Goal: Navigation & Orientation: Understand site structure

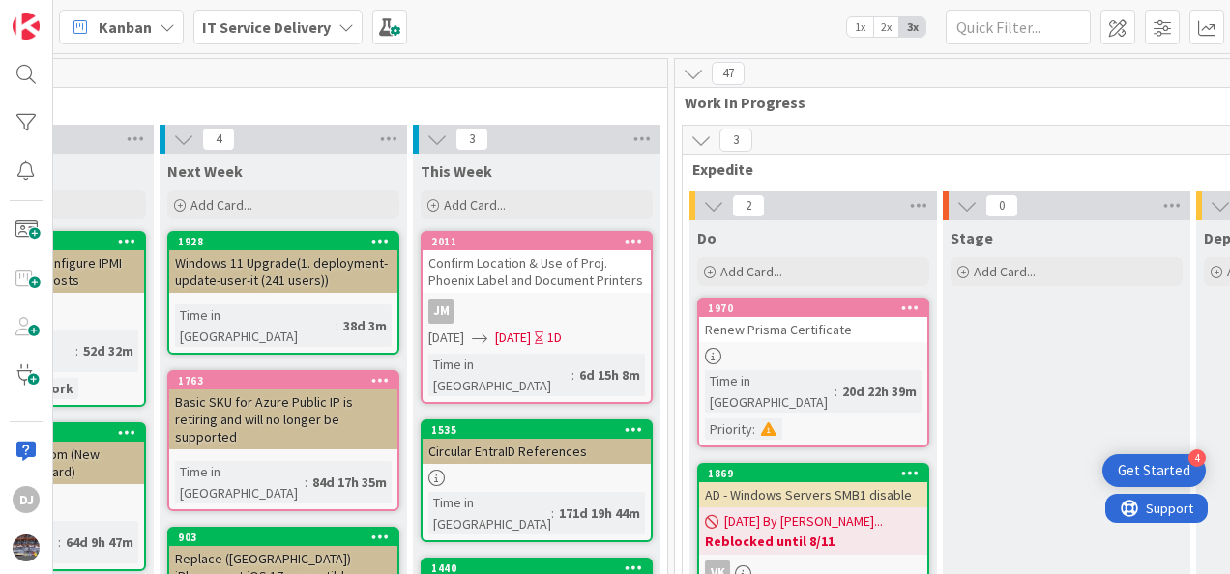
scroll to position [2558, 668]
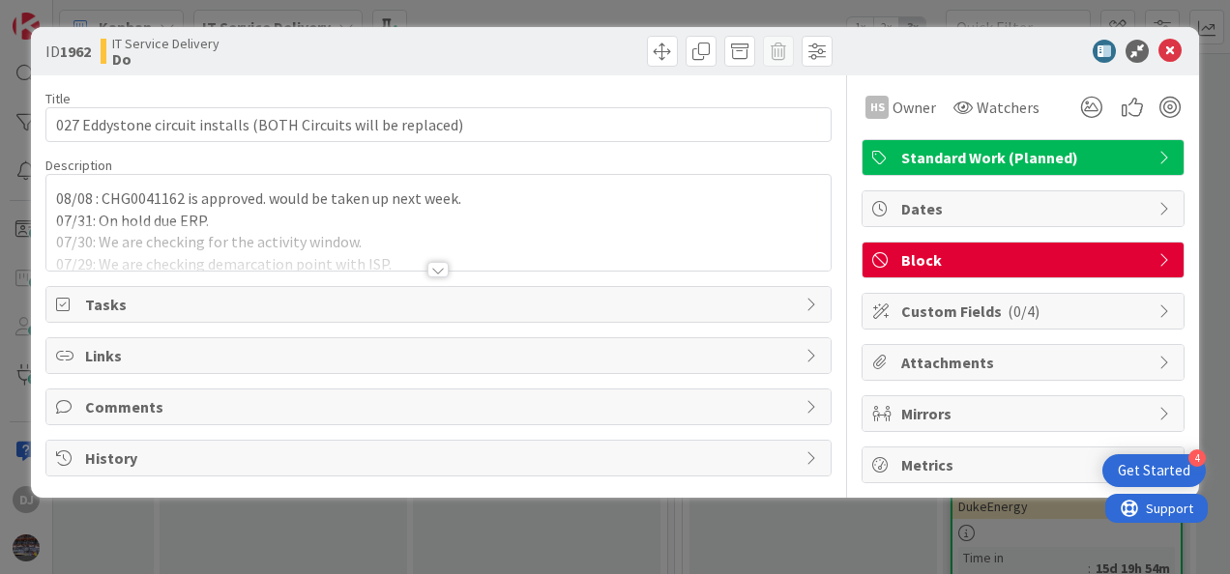
click at [484, 224] on div at bounding box center [438, 245] width 784 height 49
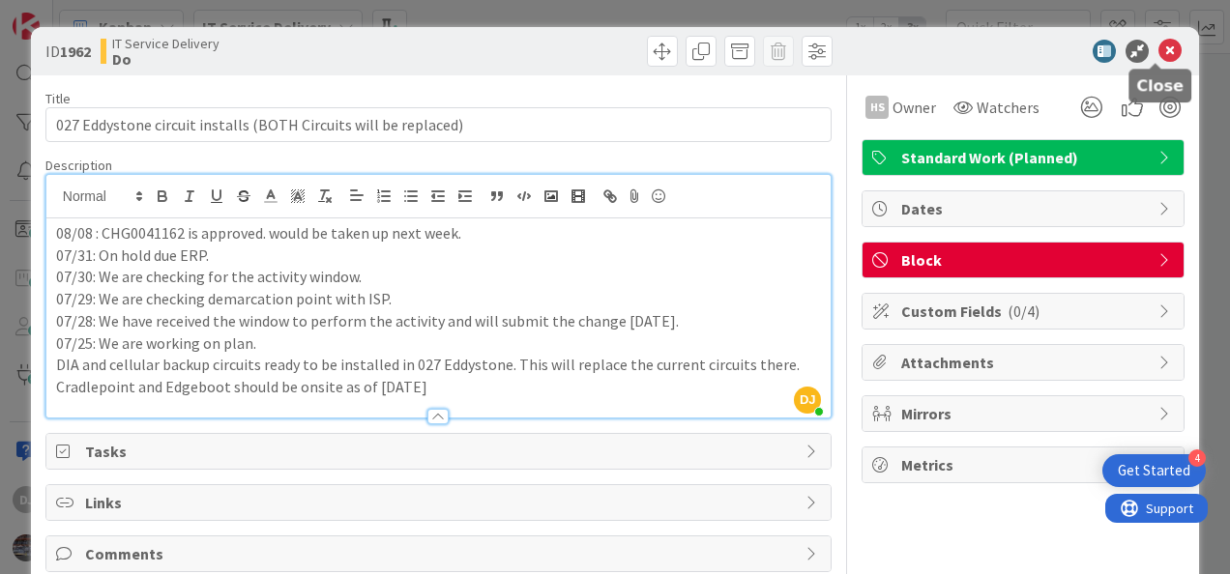
click at [1158, 53] on icon at bounding box center [1169, 51] width 23 height 23
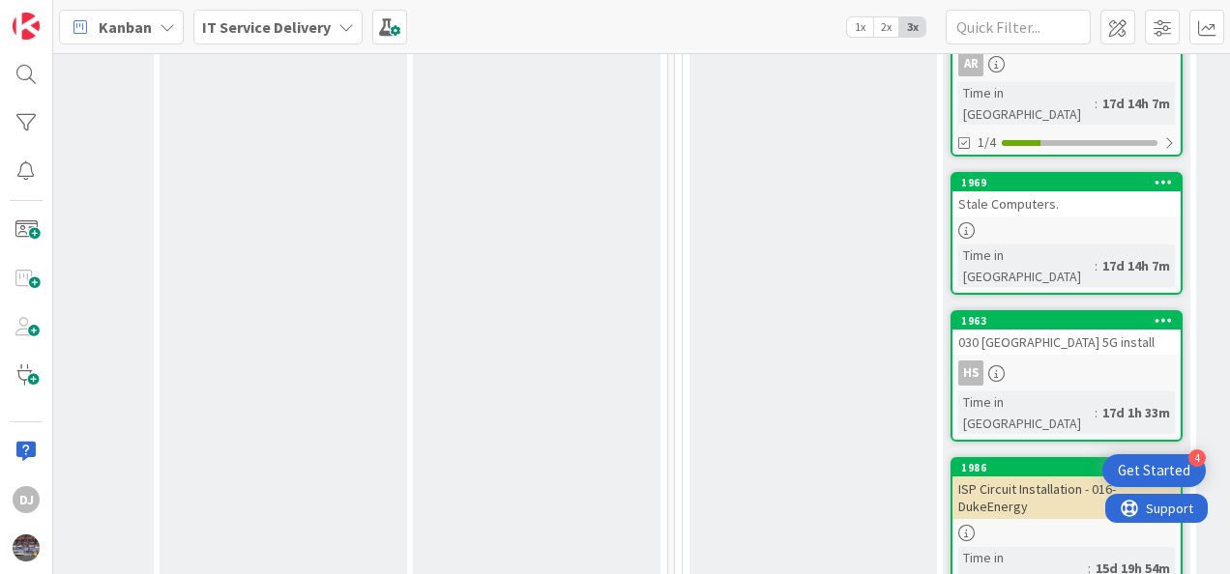
scroll to position [2542, 668]
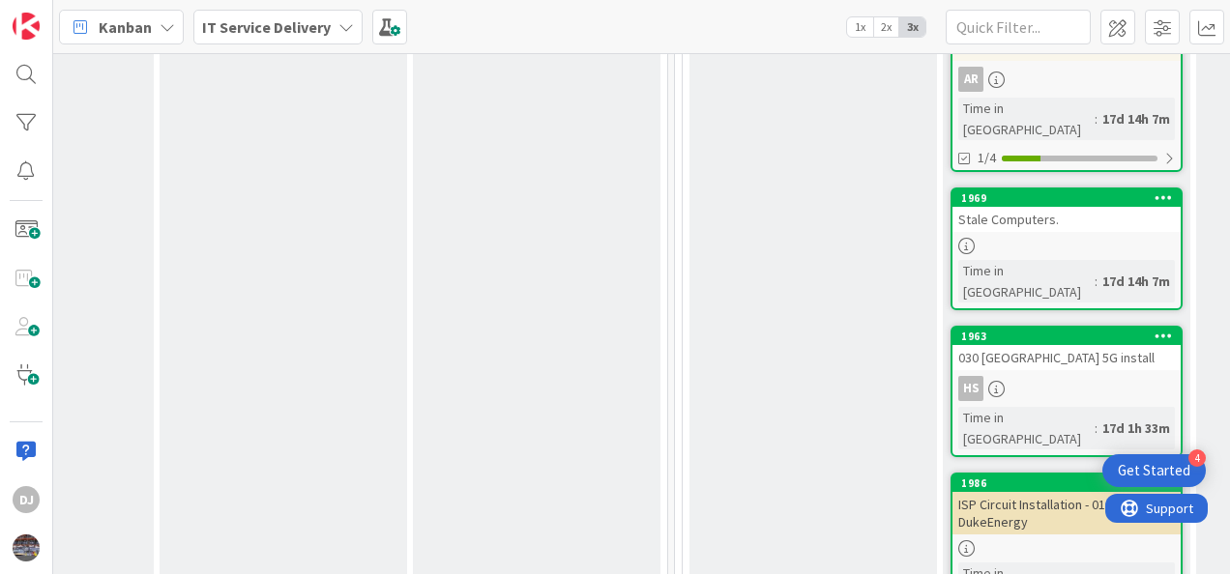
click at [1050, 326] on link "1963 030 [GEOGRAPHIC_DATA] 5G install HS Time in [GEOGRAPHIC_DATA] : 17d 1h 33m" at bounding box center [1066, 391] width 232 height 131
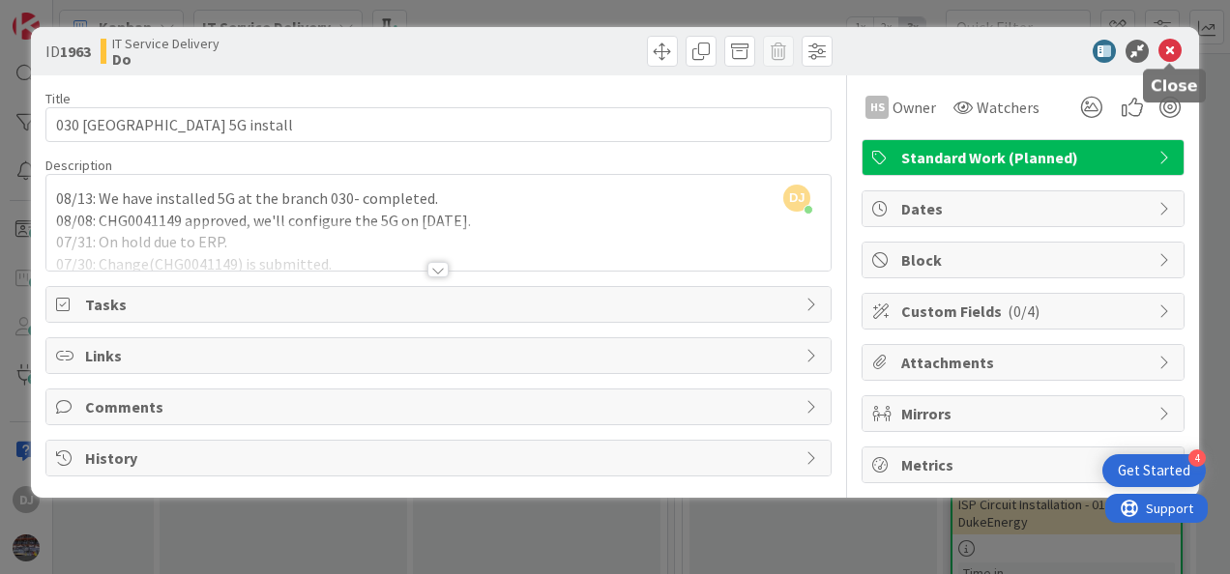
click at [1176, 48] on icon at bounding box center [1169, 51] width 23 height 23
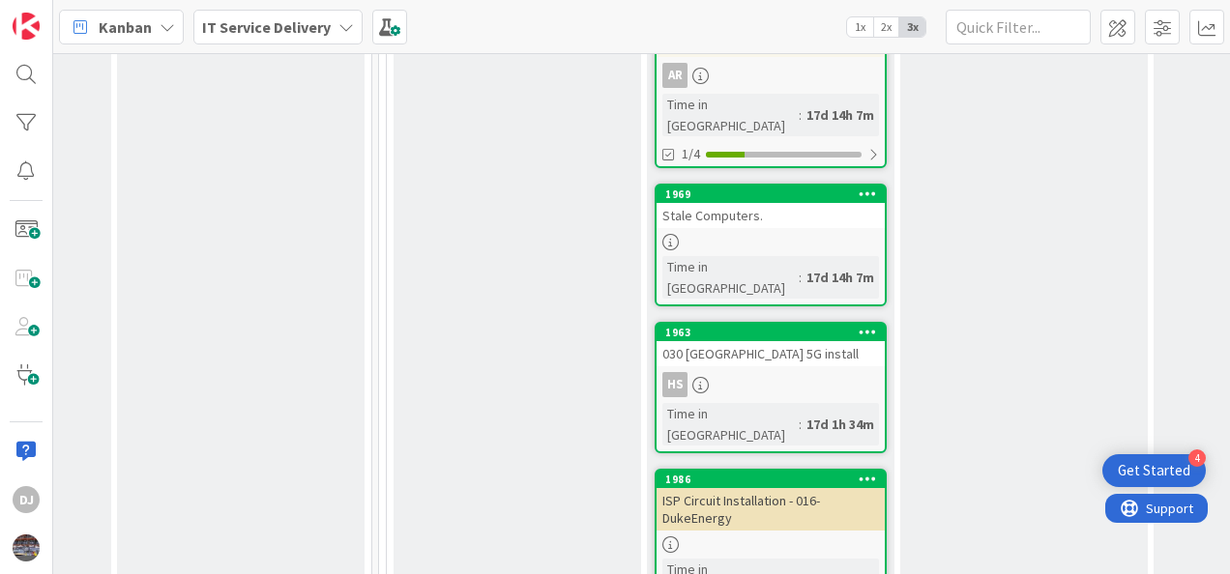
scroll to position [2549, 964]
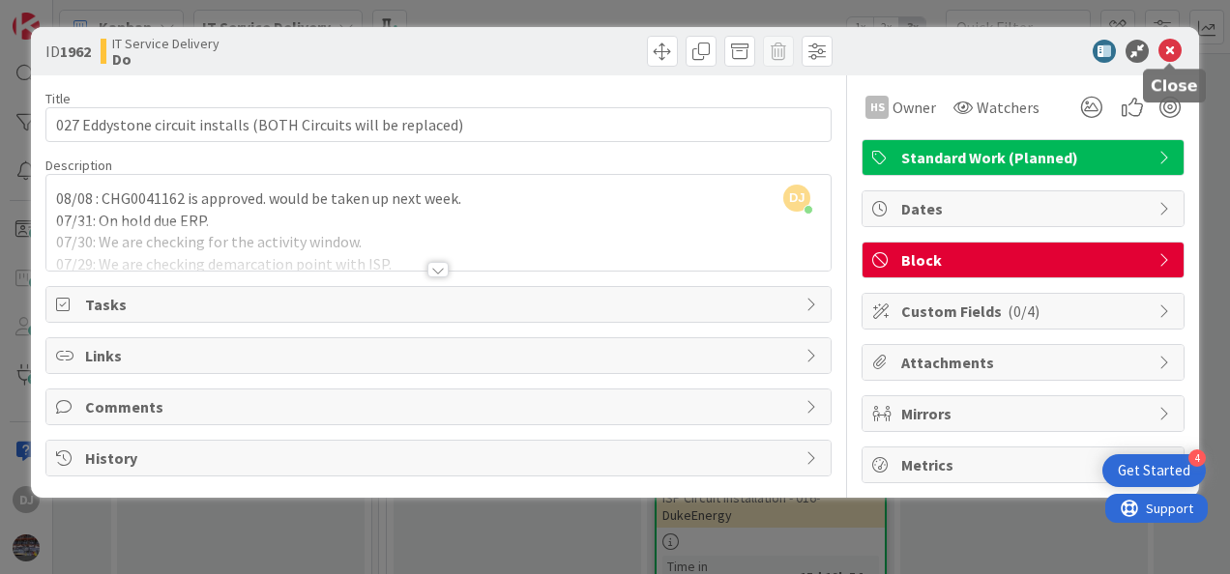
click at [1161, 43] on icon at bounding box center [1169, 51] width 23 height 23
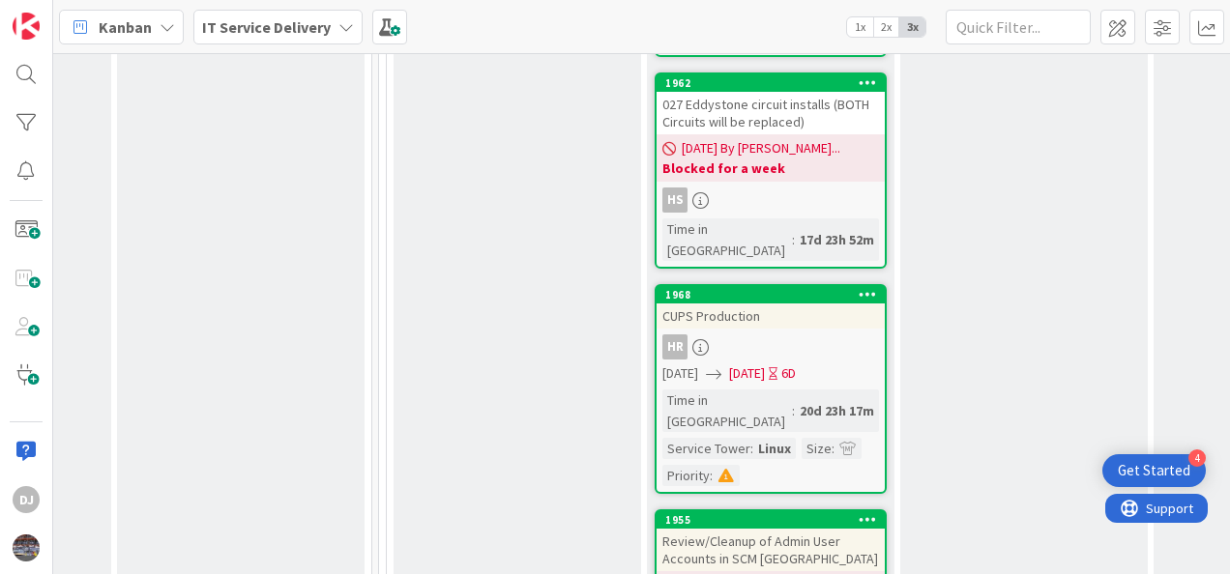
scroll to position [3257, 964]
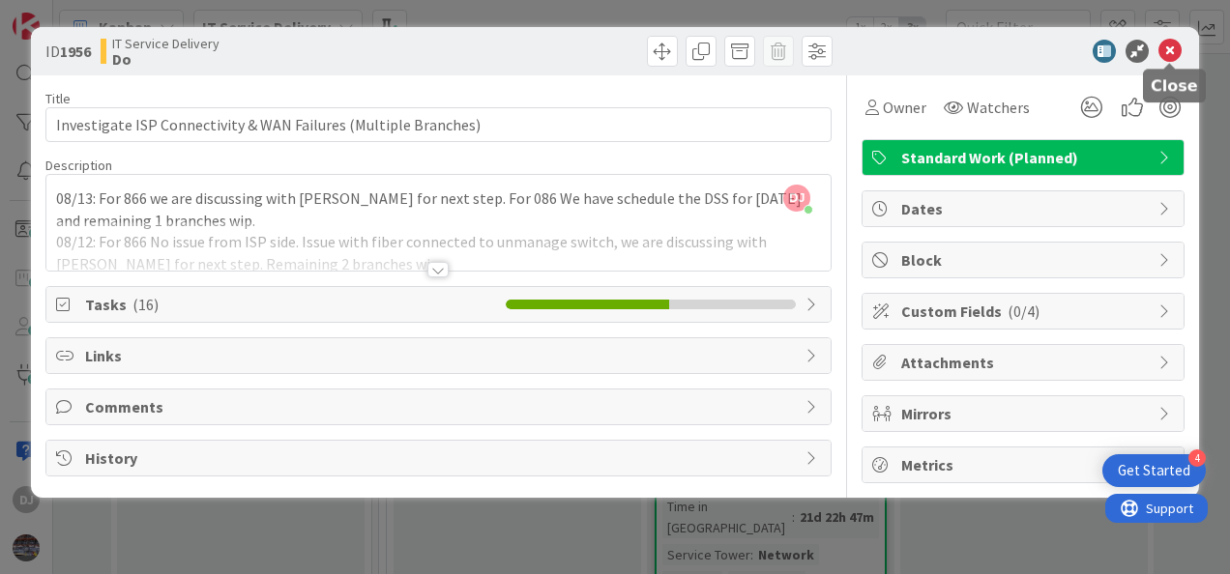
click at [1170, 52] on icon at bounding box center [1169, 51] width 23 height 23
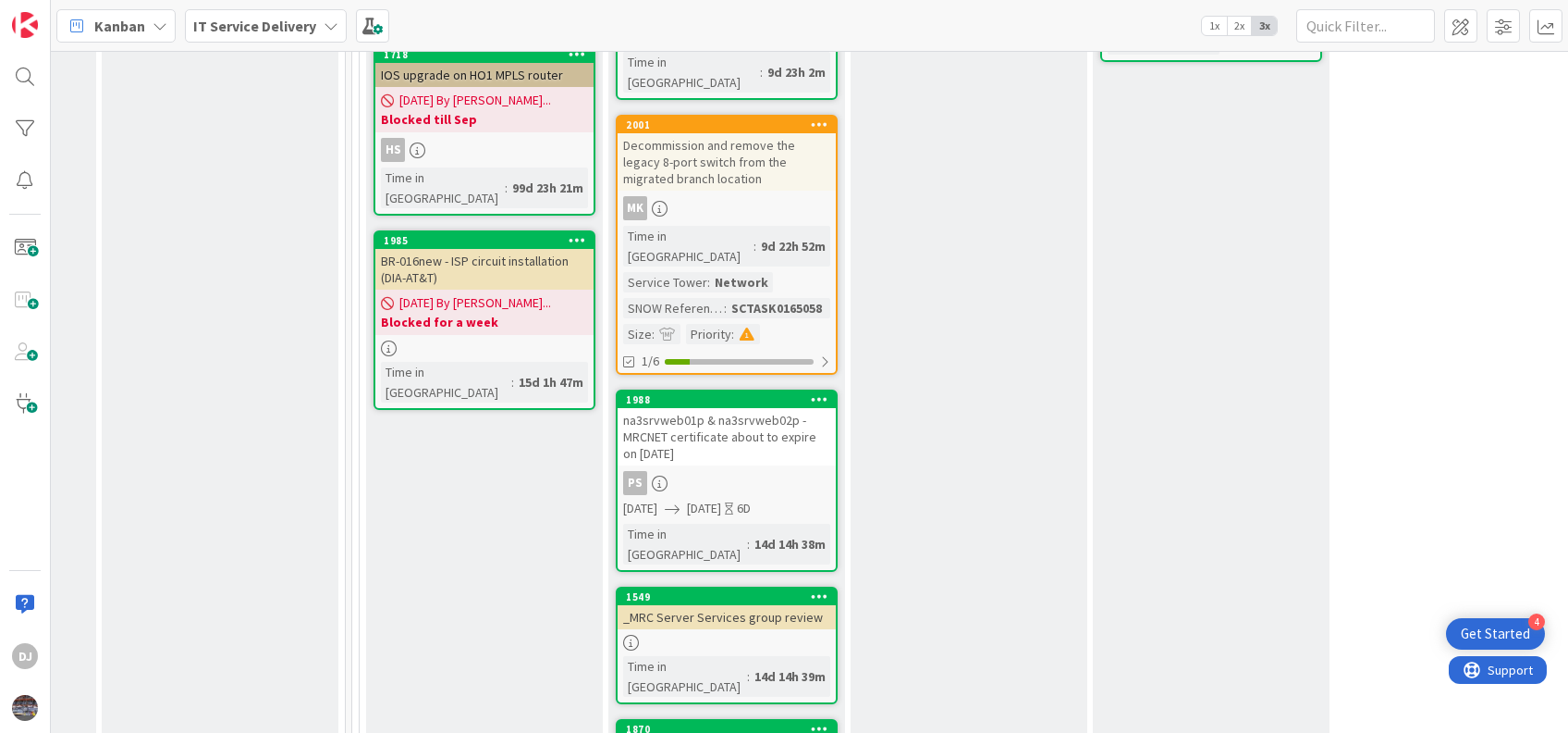
scroll to position [890, 932]
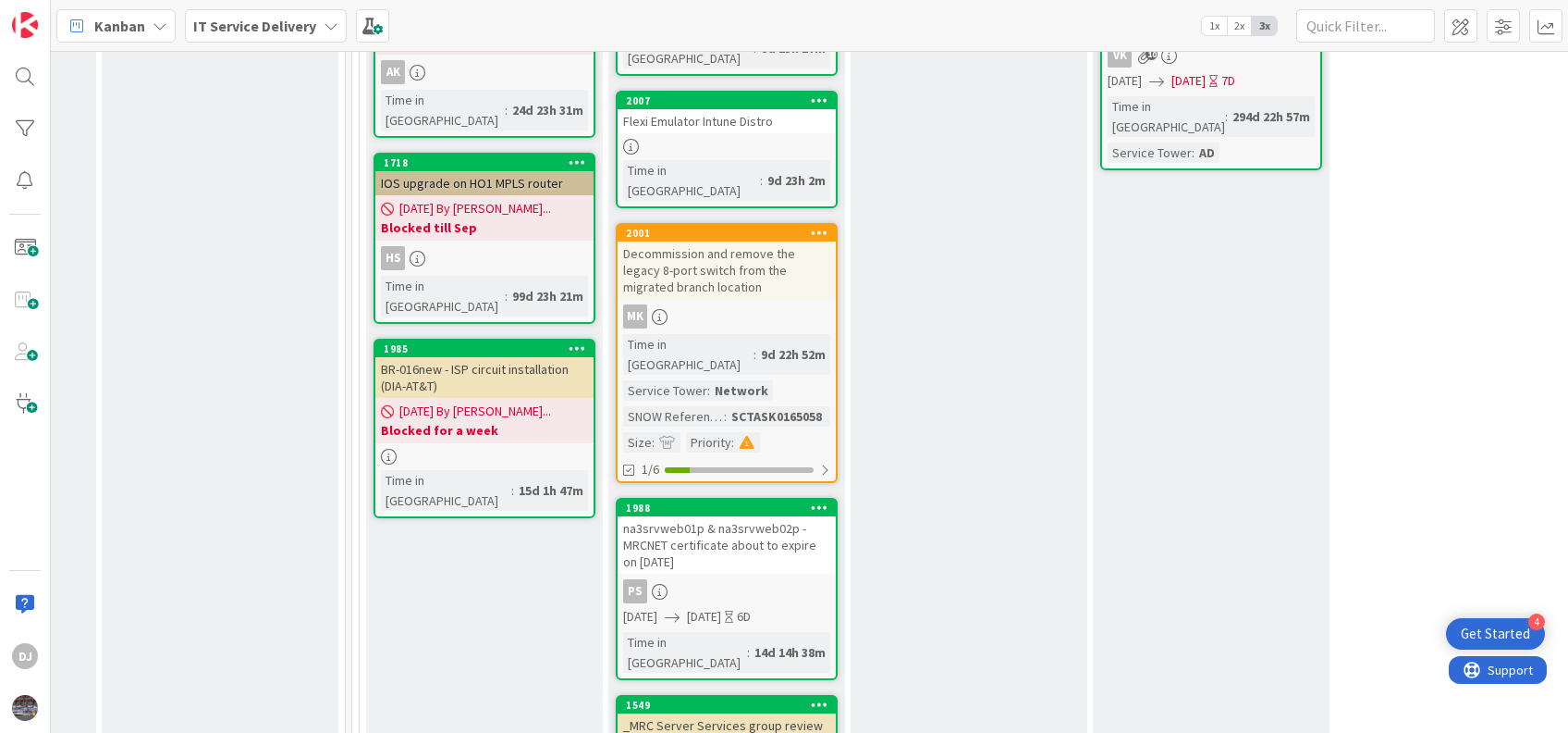
click at [686, 225] on div "2001" at bounding box center [727, 233] width 218 height 16
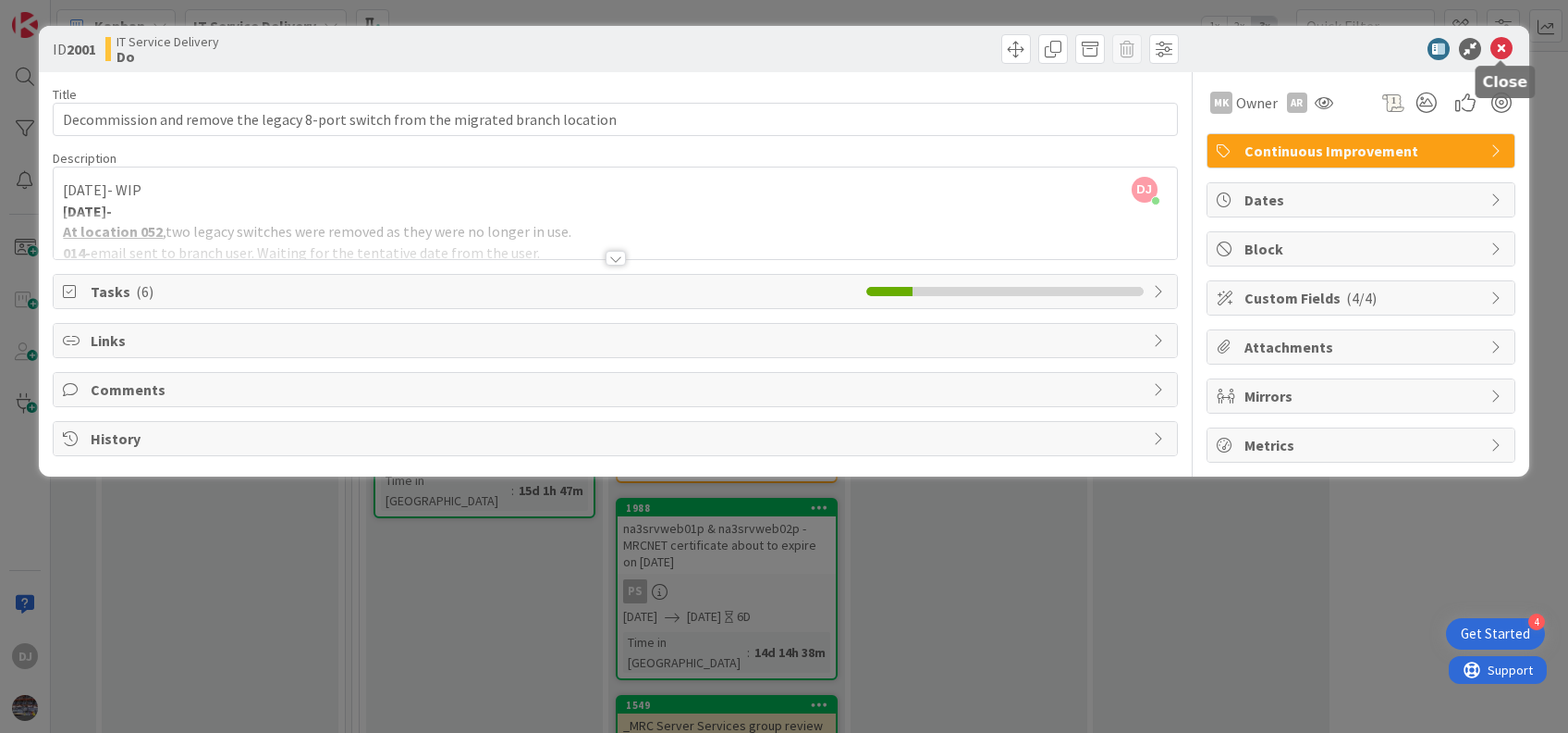
click at [1176, 44] on icon at bounding box center [1501, 49] width 22 height 22
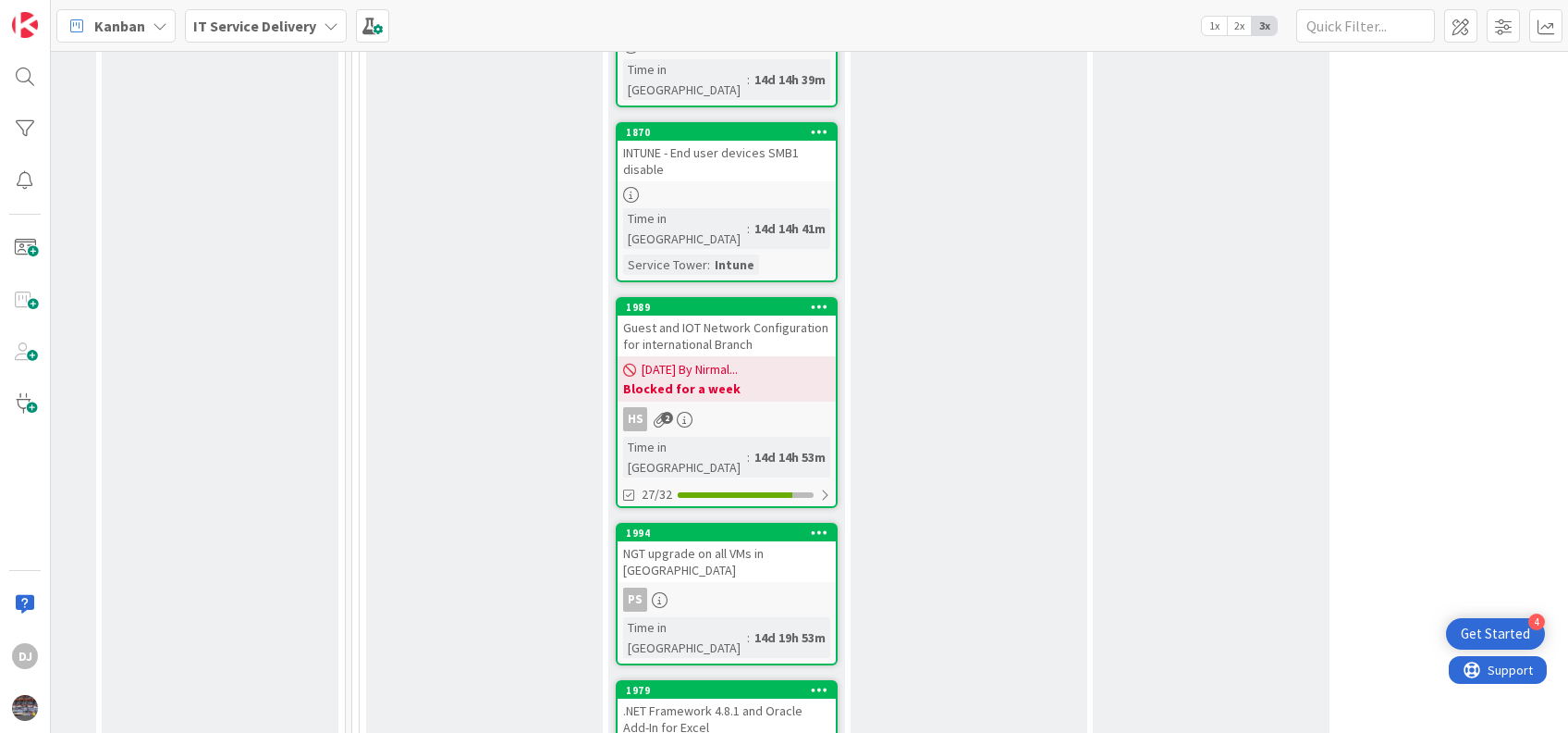
scroll to position [1595, 932]
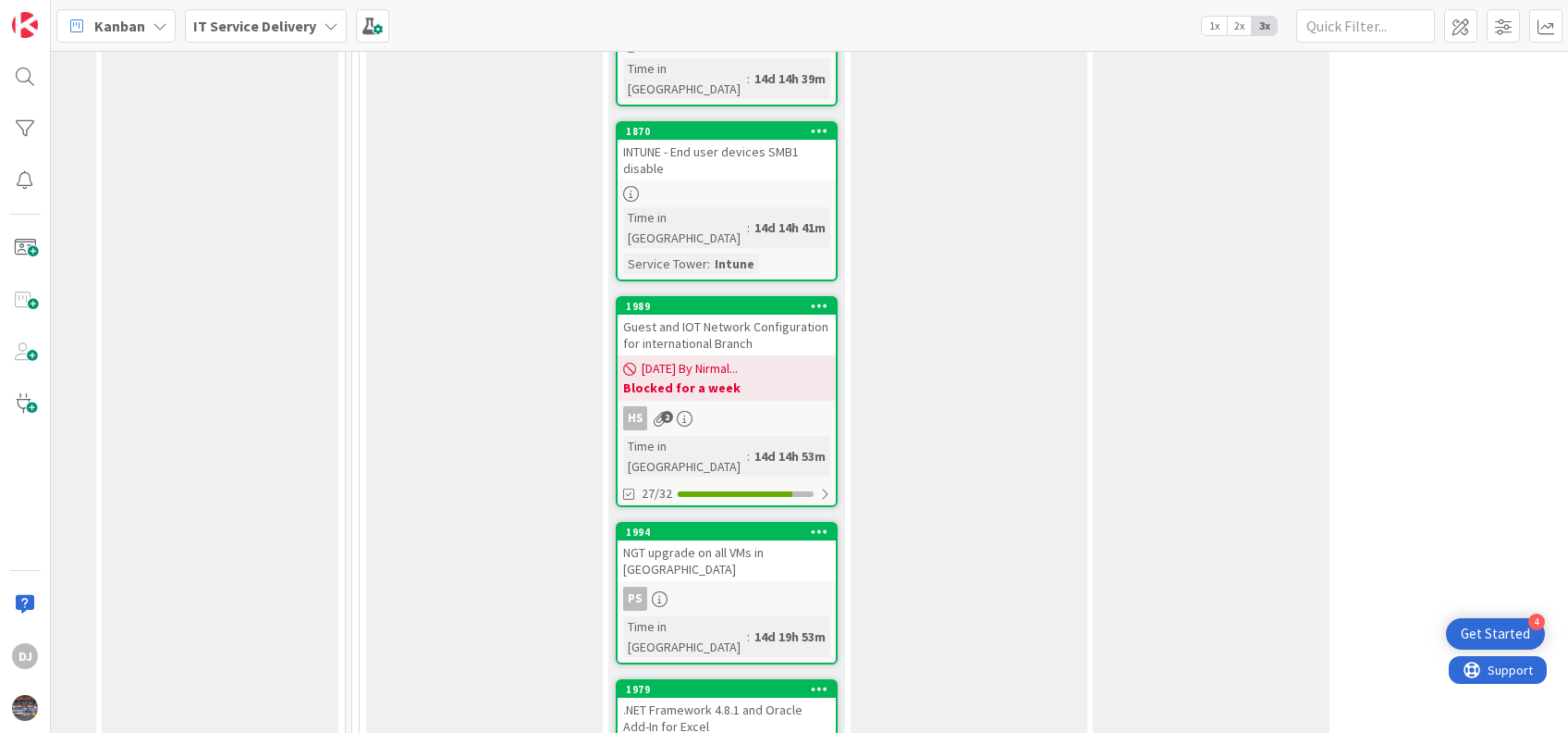
click at [727, 298] on div "1989" at bounding box center [727, 305] width 218 height 16
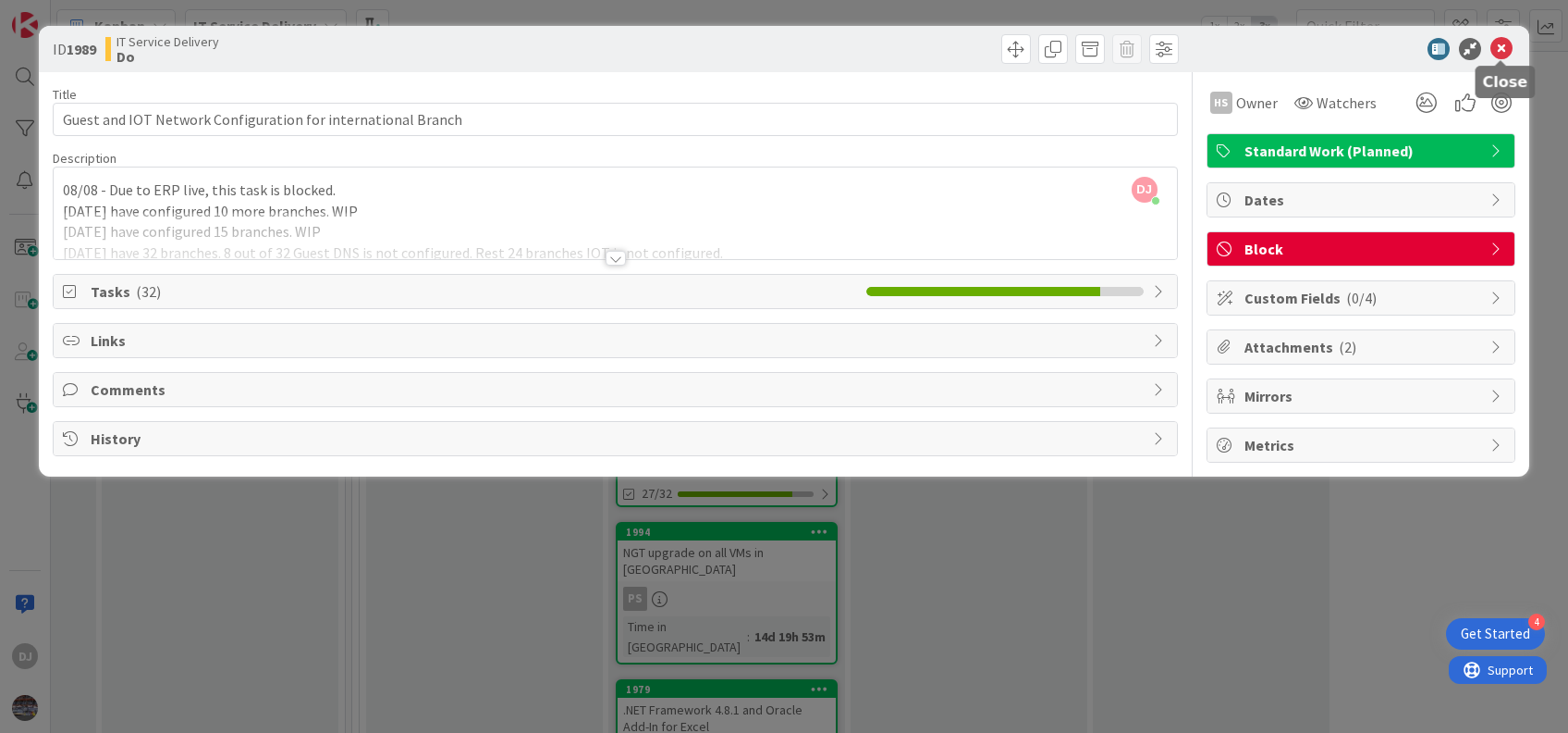
click at [1176, 40] on icon at bounding box center [1501, 49] width 22 height 22
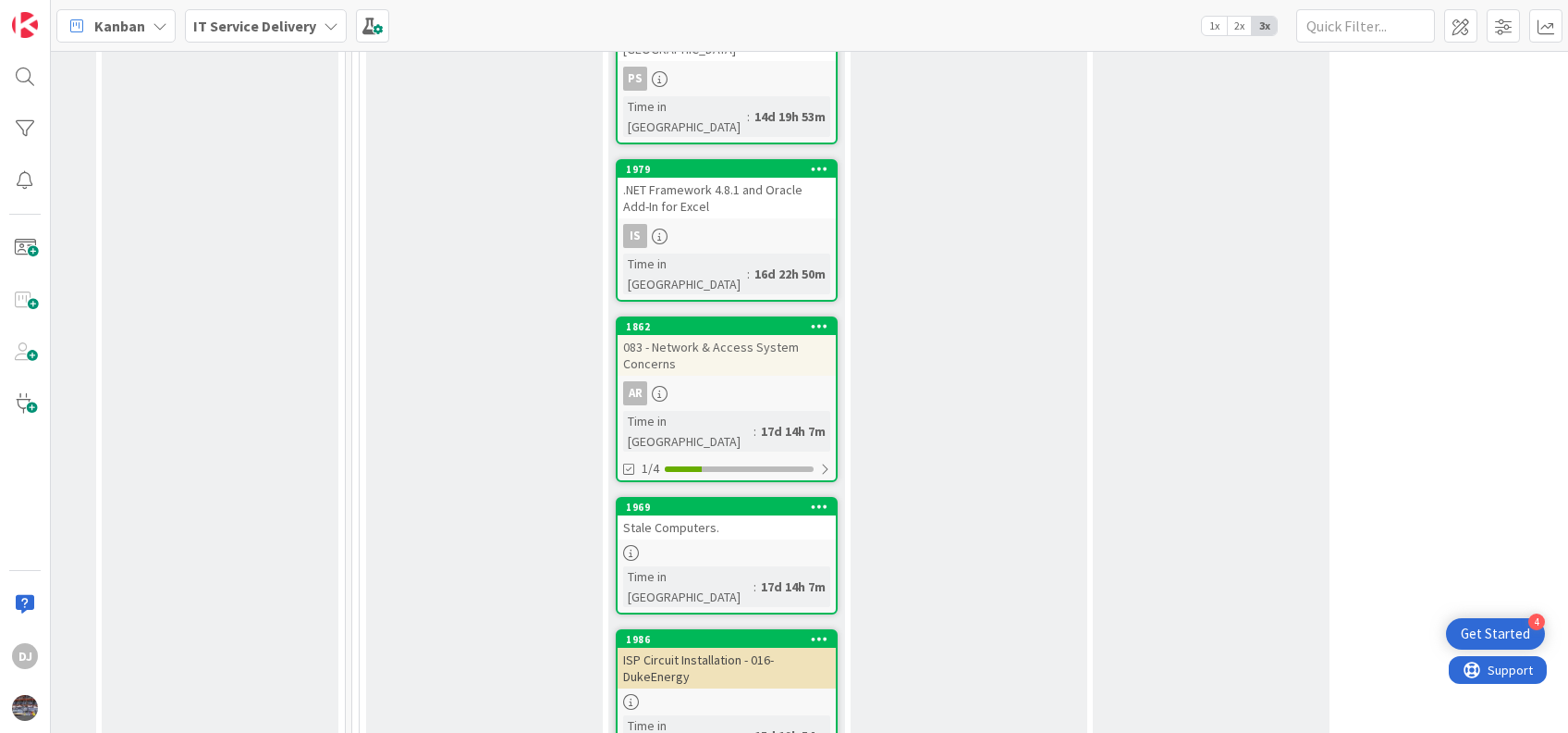
scroll to position [2114, 932]
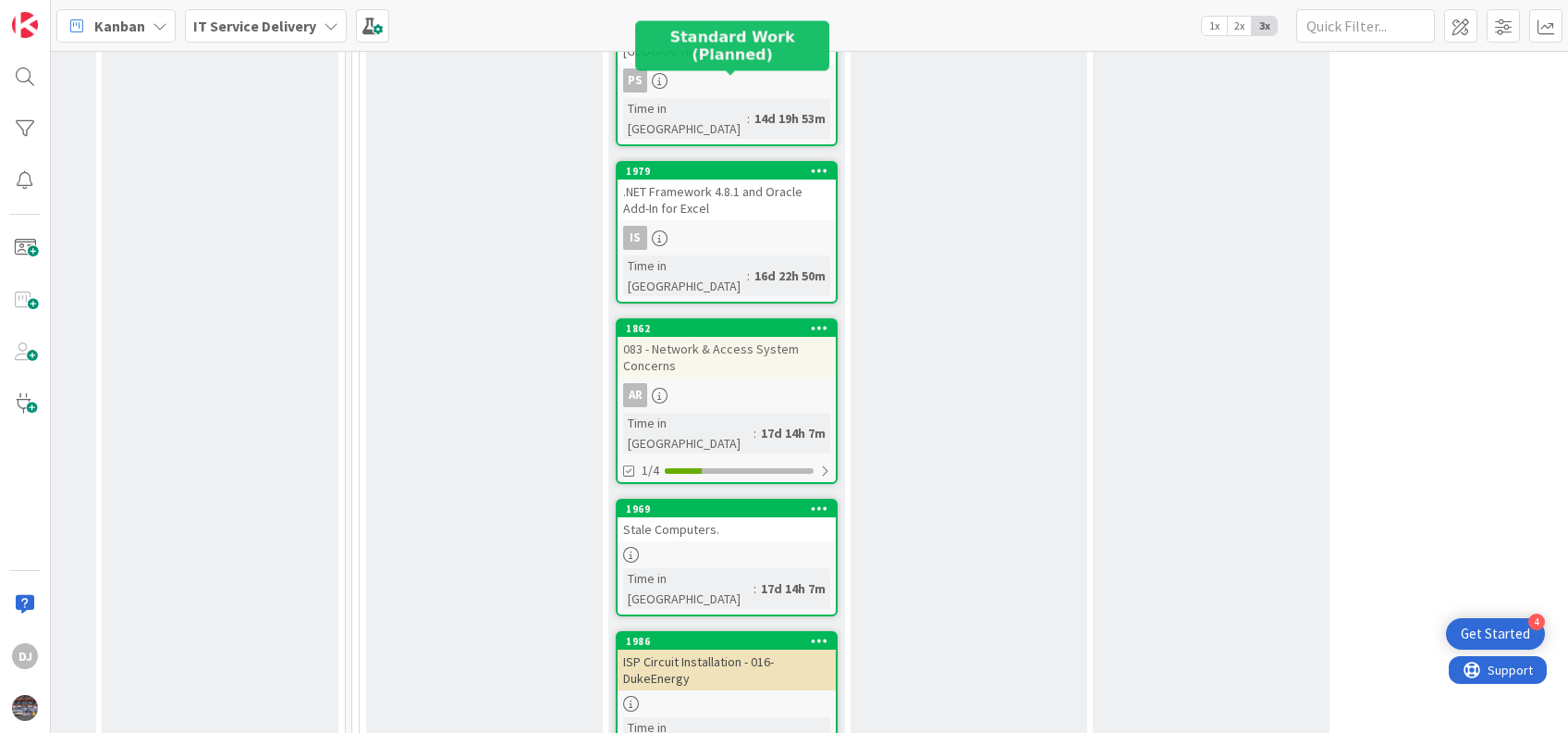
click at [697, 322] on div "1862" at bounding box center [730, 328] width 210 height 13
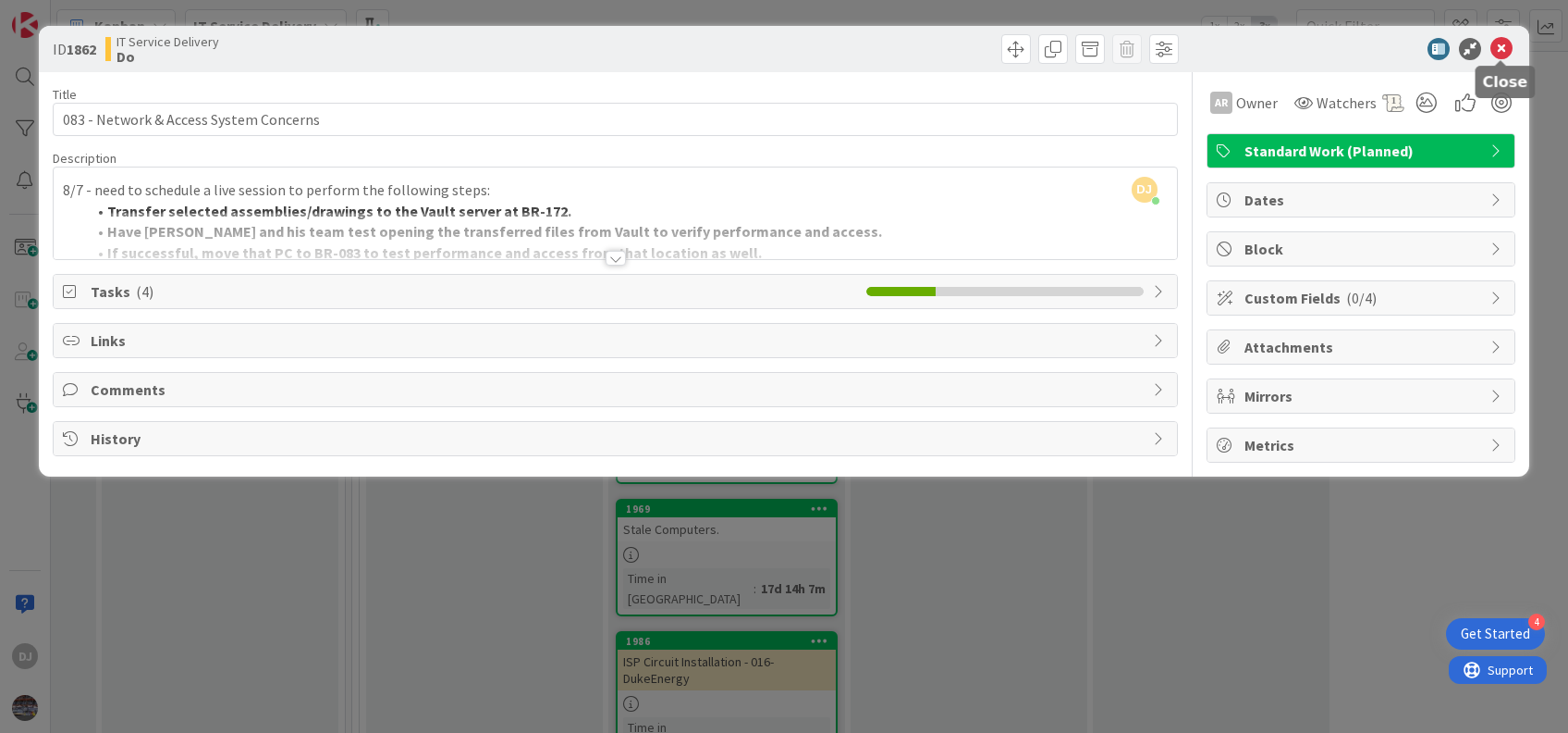
click at [1176, 45] on icon at bounding box center [1501, 49] width 22 height 22
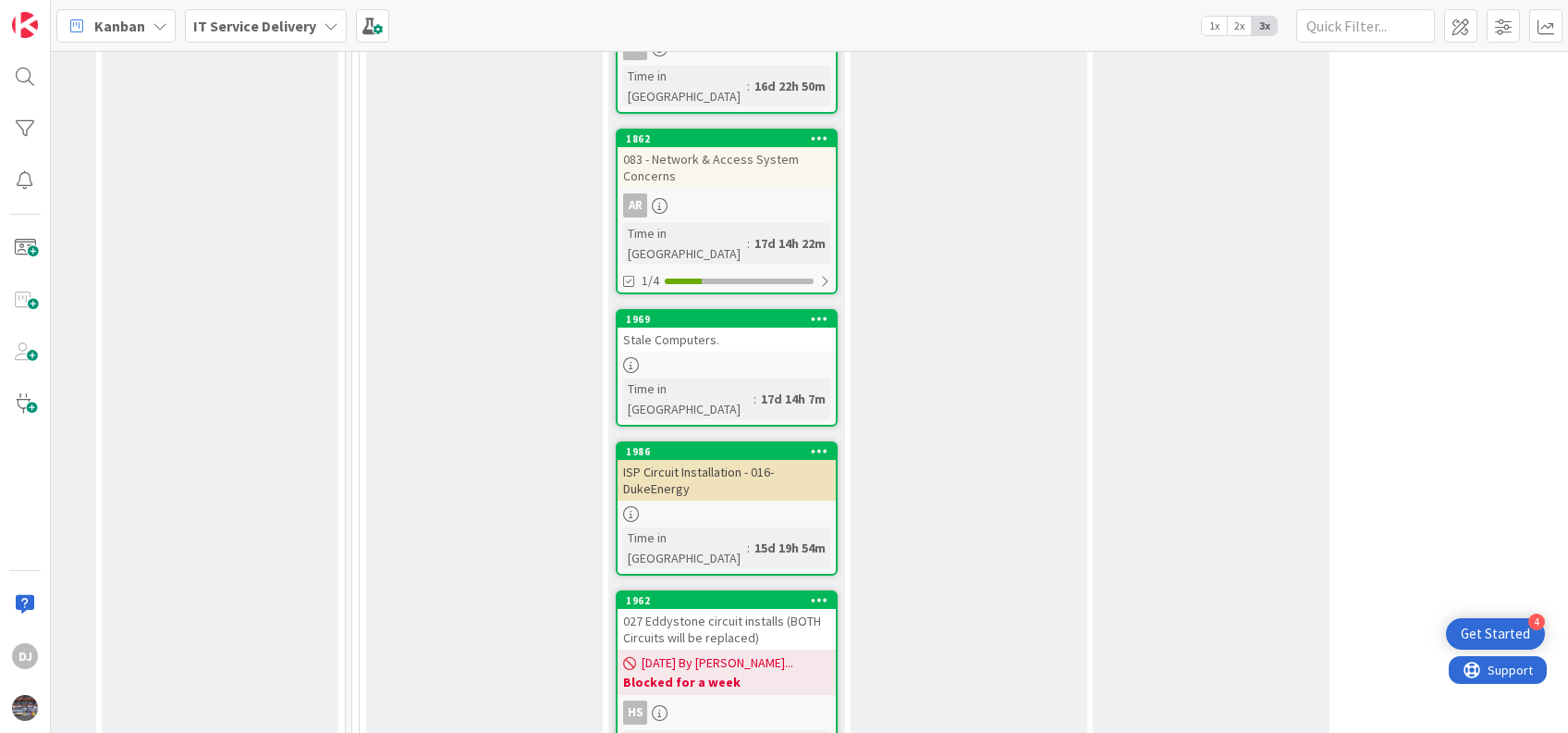
scroll to position [2306, 932]
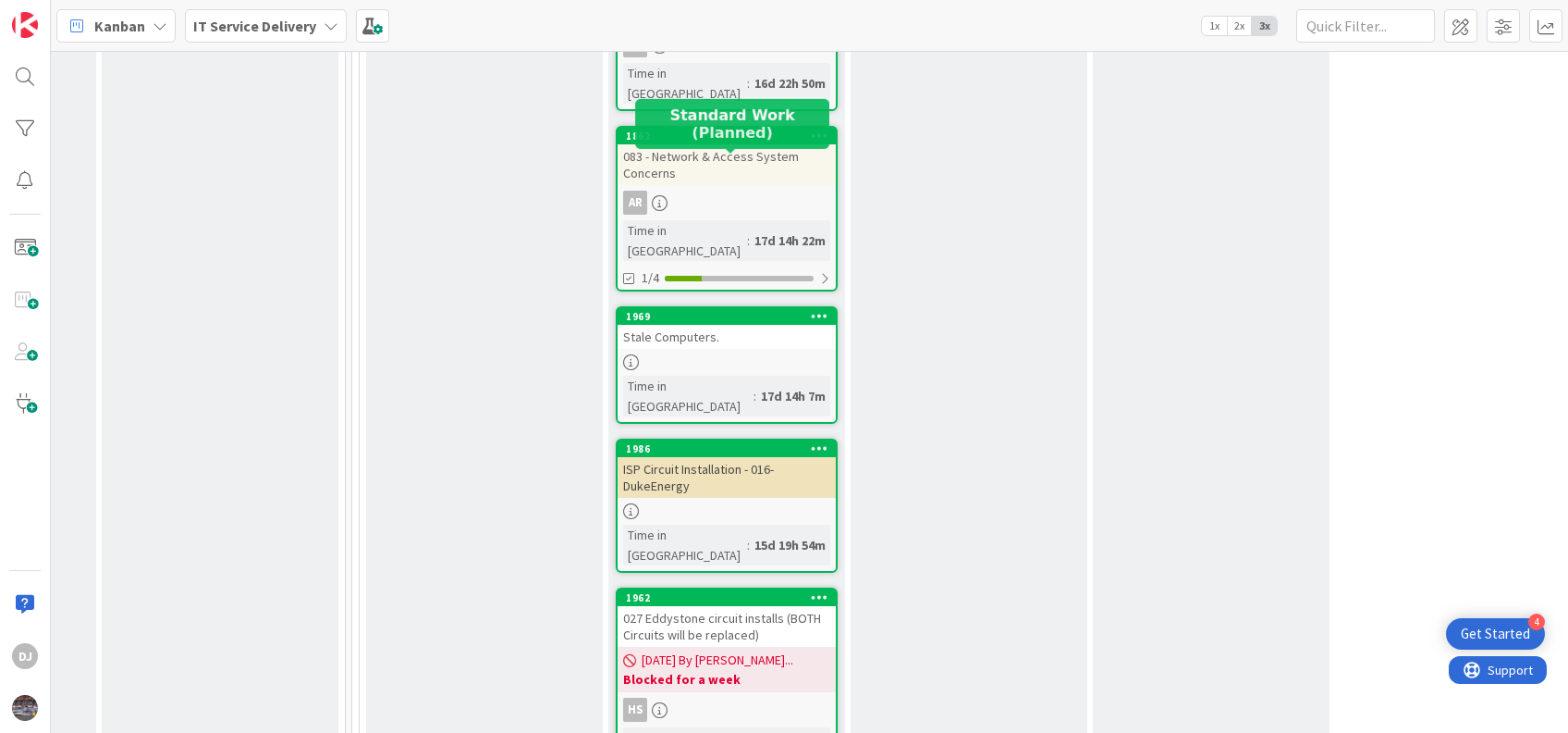
click at [739, 442] on div "1986" at bounding box center [730, 449] width 210 height 13
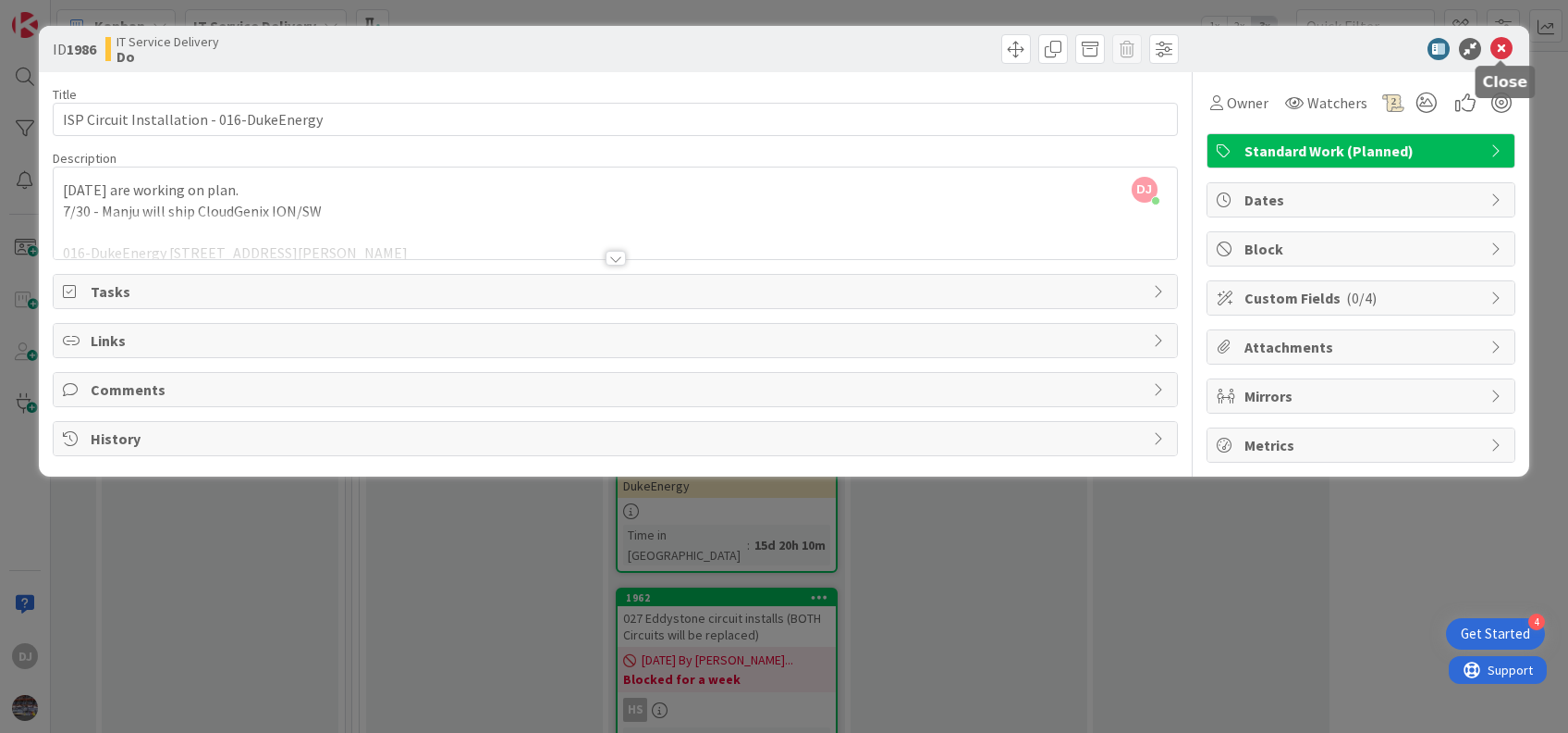
click at [1176, 40] on icon at bounding box center [1501, 49] width 22 height 22
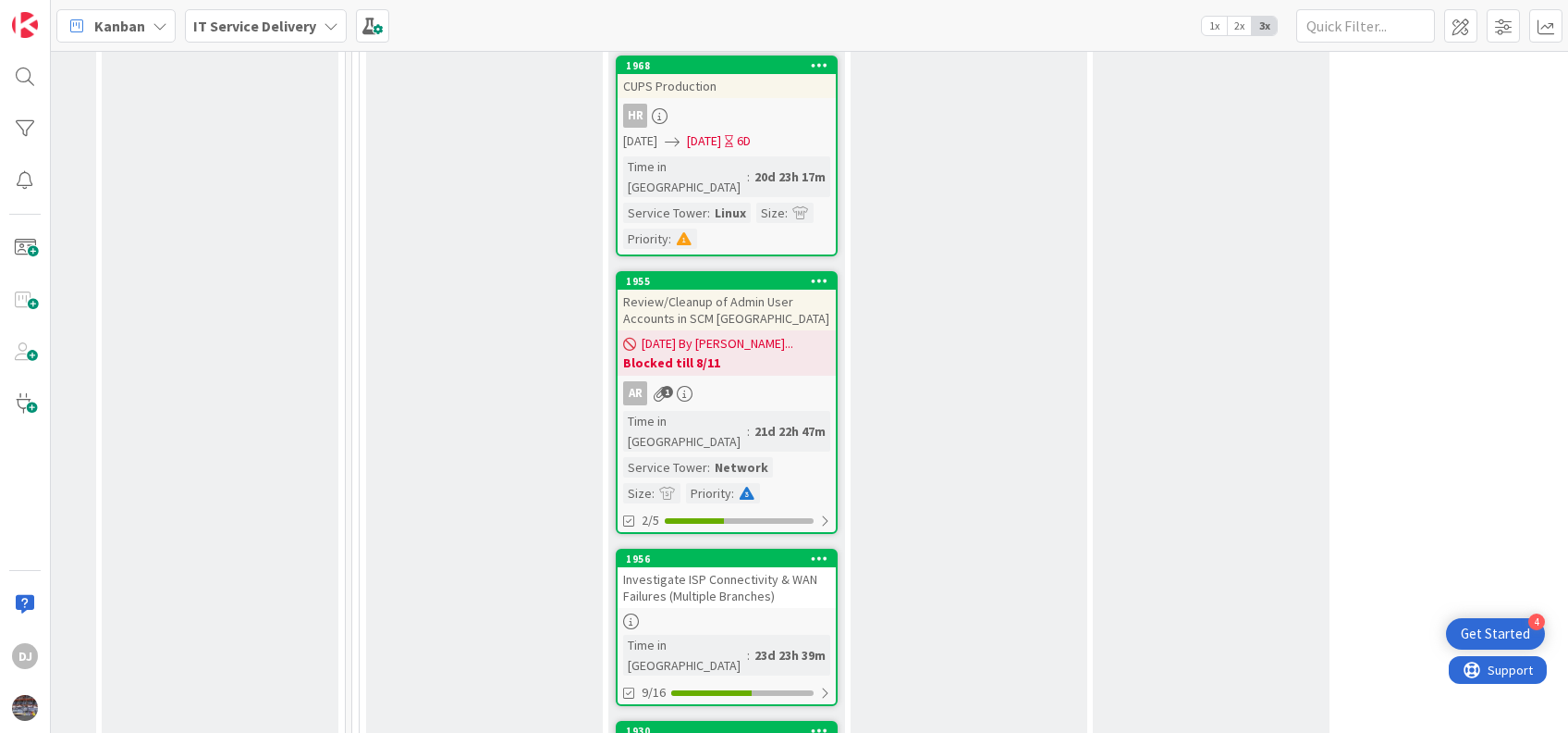
scroll to position [3041, 932]
